Goal: Navigation & Orientation: Find specific page/section

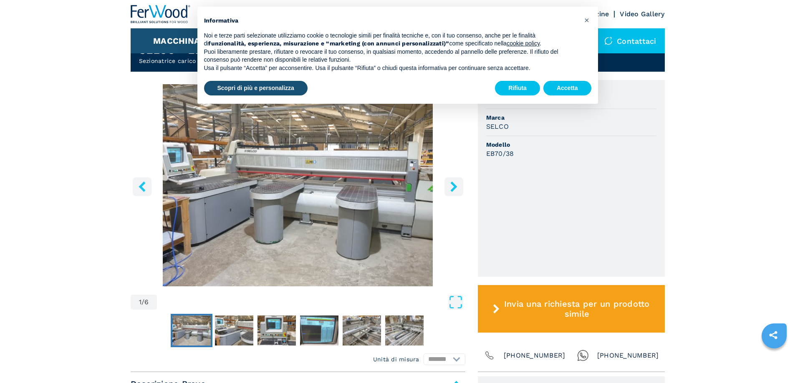
scroll to position [250, 0]
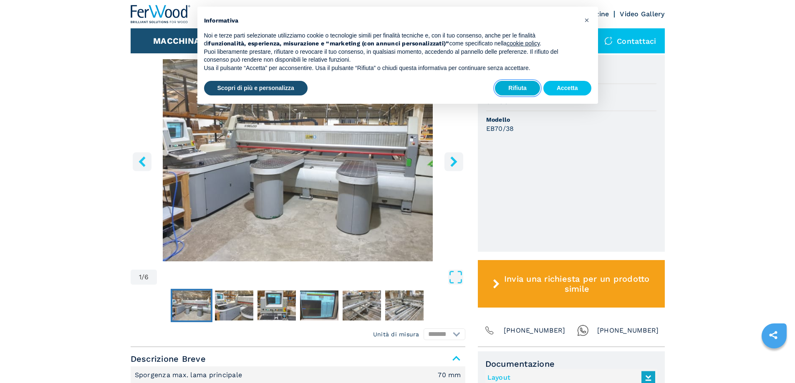
click at [513, 89] on button "Rifiuta" at bounding box center [517, 88] width 45 height 15
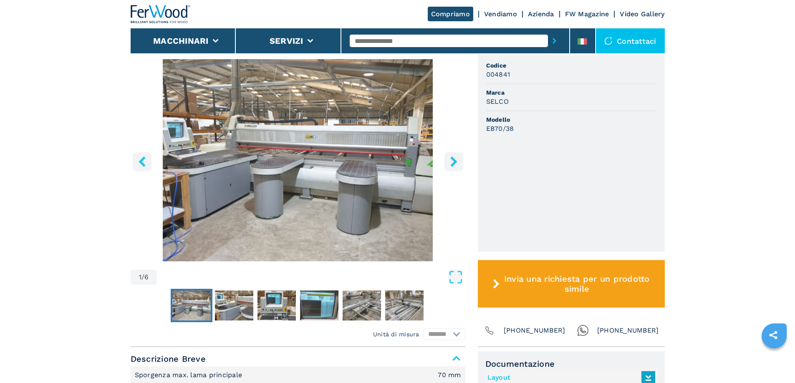
click at [452, 164] on icon "right-button" at bounding box center [453, 161] width 7 height 10
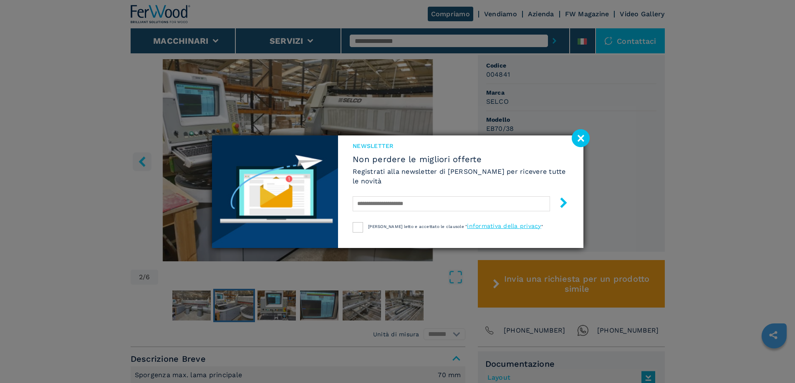
click at [582, 139] on image at bounding box center [580, 138] width 18 height 18
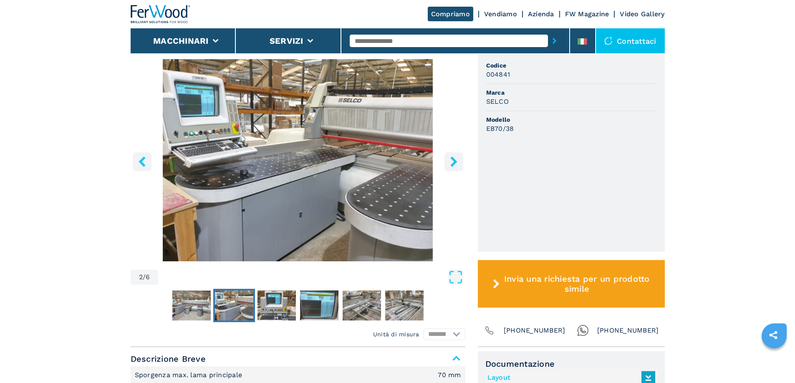
click at [452, 161] on icon "right-button" at bounding box center [453, 161] width 10 height 10
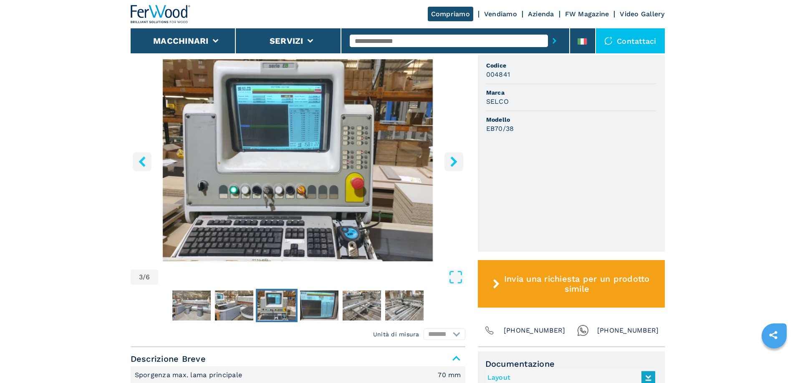
click at [452, 160] on icon "right-button" at bounding box center [453, 161] width 7 height 10
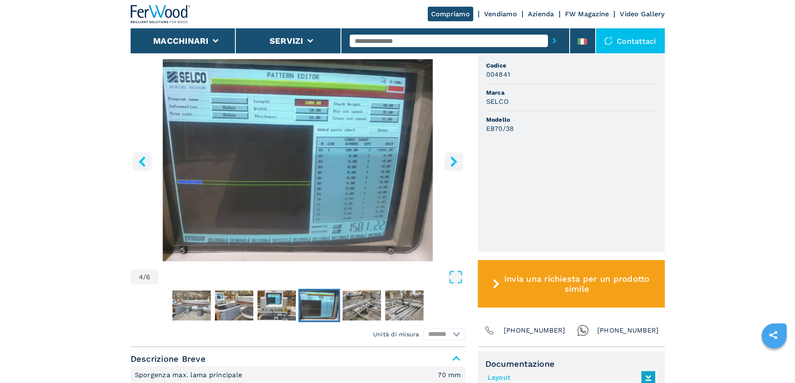
click at [452, 160] on icon "right-button" at bounding box center [453, 161] width 7 height 10
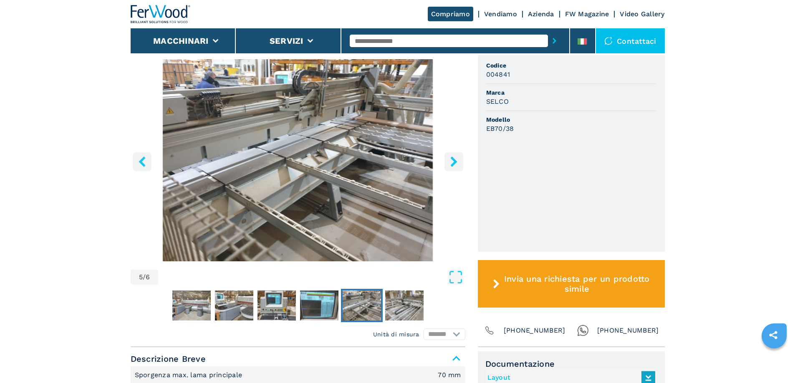
click at [452, 160] on icon "right-button" at bounding box center [453, 161] width 7 height 10
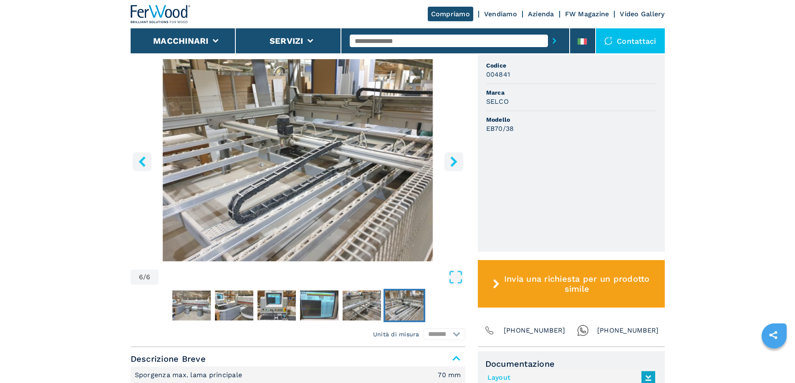
click at [452, 160] on icon "right-button" at bounding box center [453, 161] width 7 height 10
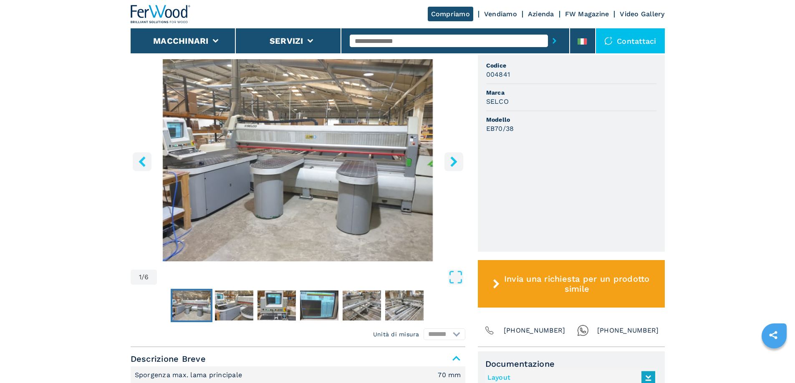
click at [452, 160] on icon "right-button" at bounding box center [453, 161] width 7 height 10
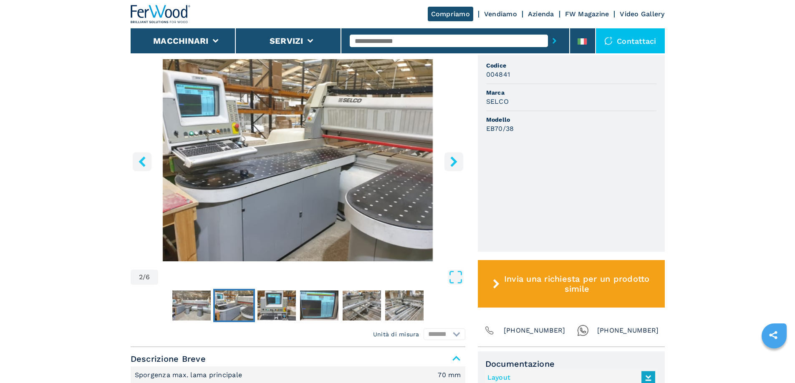
click at [452, 159] on icon "right-button" at bounding box center [453, 161] width 7 height 10
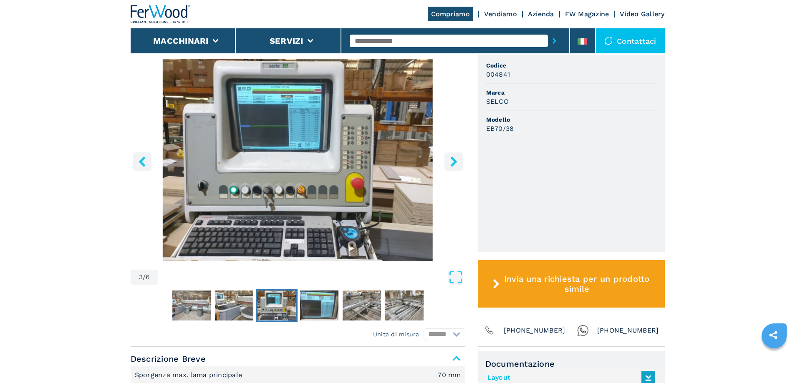
click at [452, 159] on icon "right-button" at bounding box center [453, 161] width 7 height 10
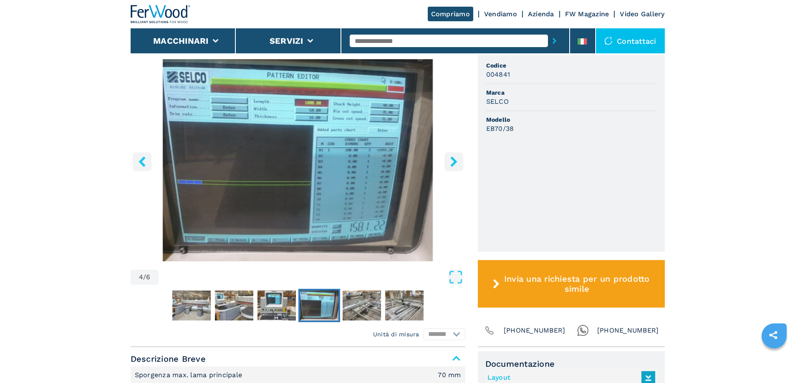
click at [452, 159] on icon "right-button" at bounding box center [453, 161] width 7 height 10
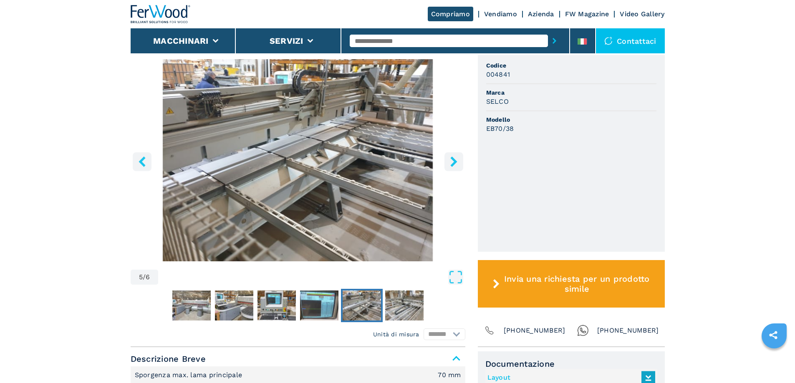
click at [452, 159] on icon "right-button" at bounding box center [453, 161] width 7 height 10
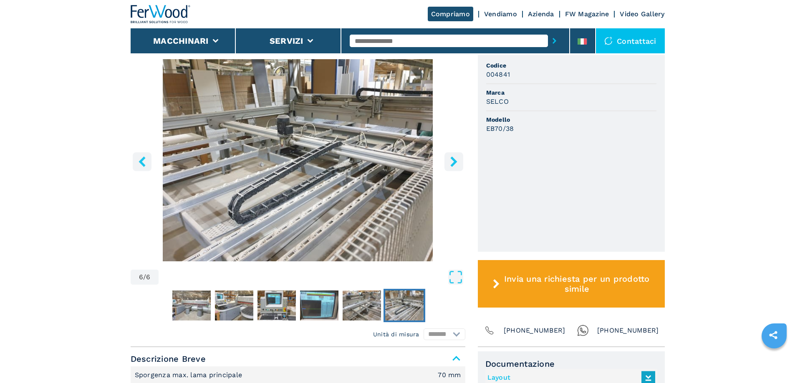
click at [452, 159] on icon "right-button" at bounding box center [453, 161] width 7 height 10
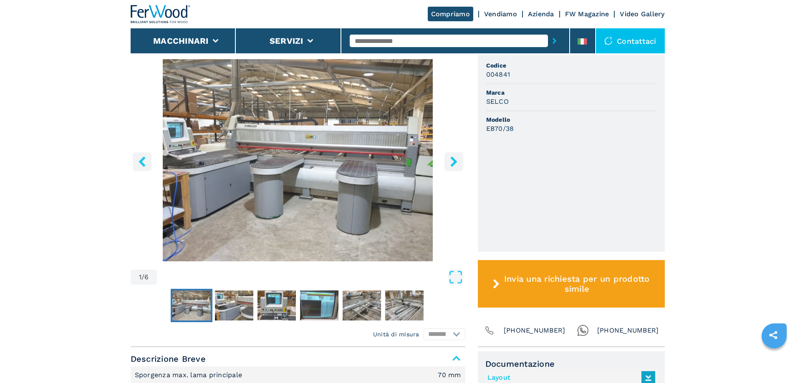
click at [450, 157] on icon "right-button" at bounding box center [453, 161] width 10 height 10
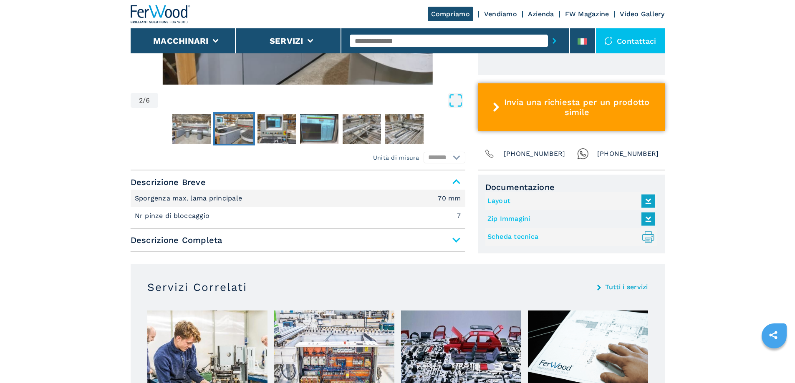
scroll to position [334, 0]
